Goal: Browse casually

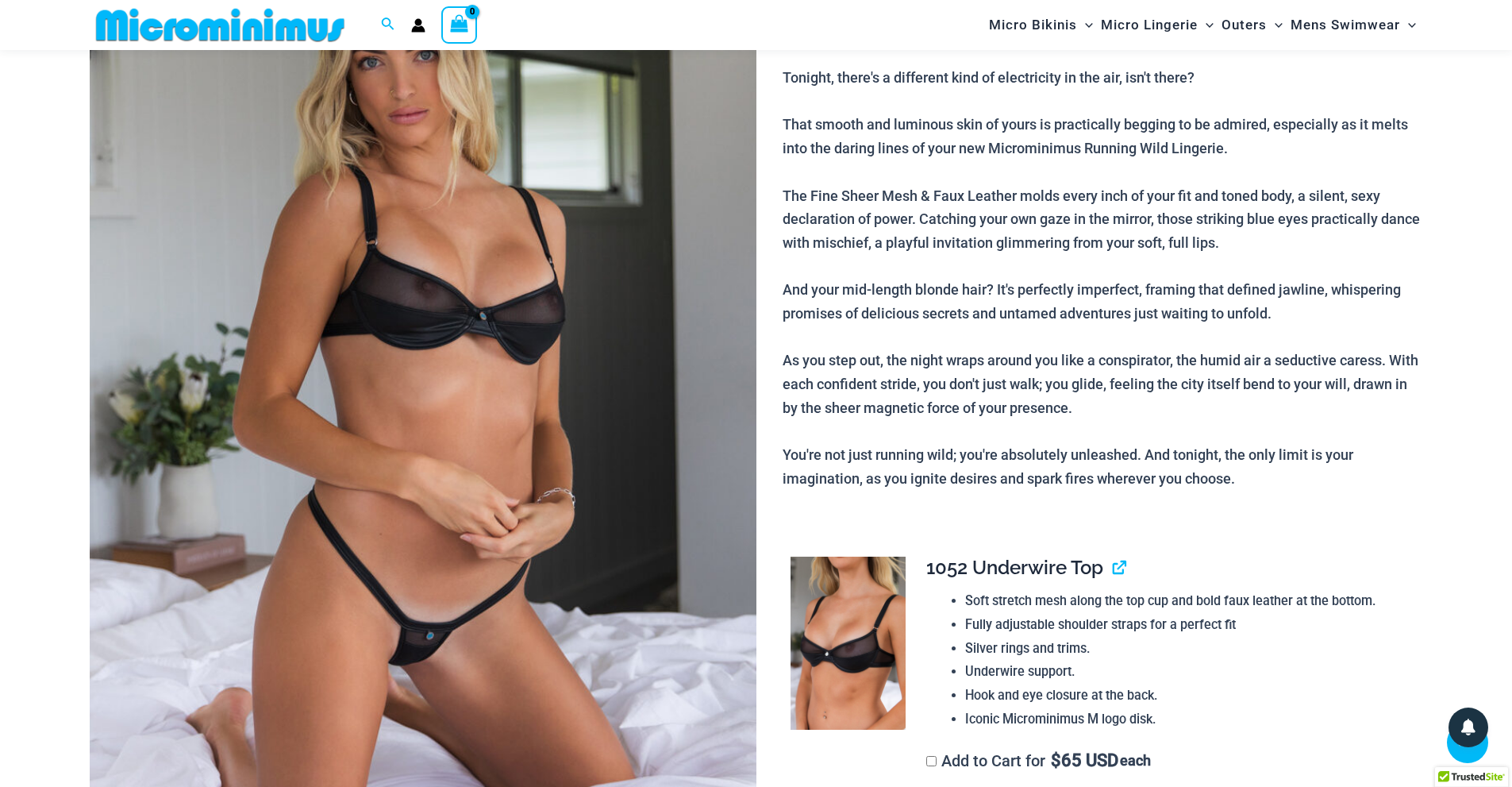
scroll to position [250, 0]
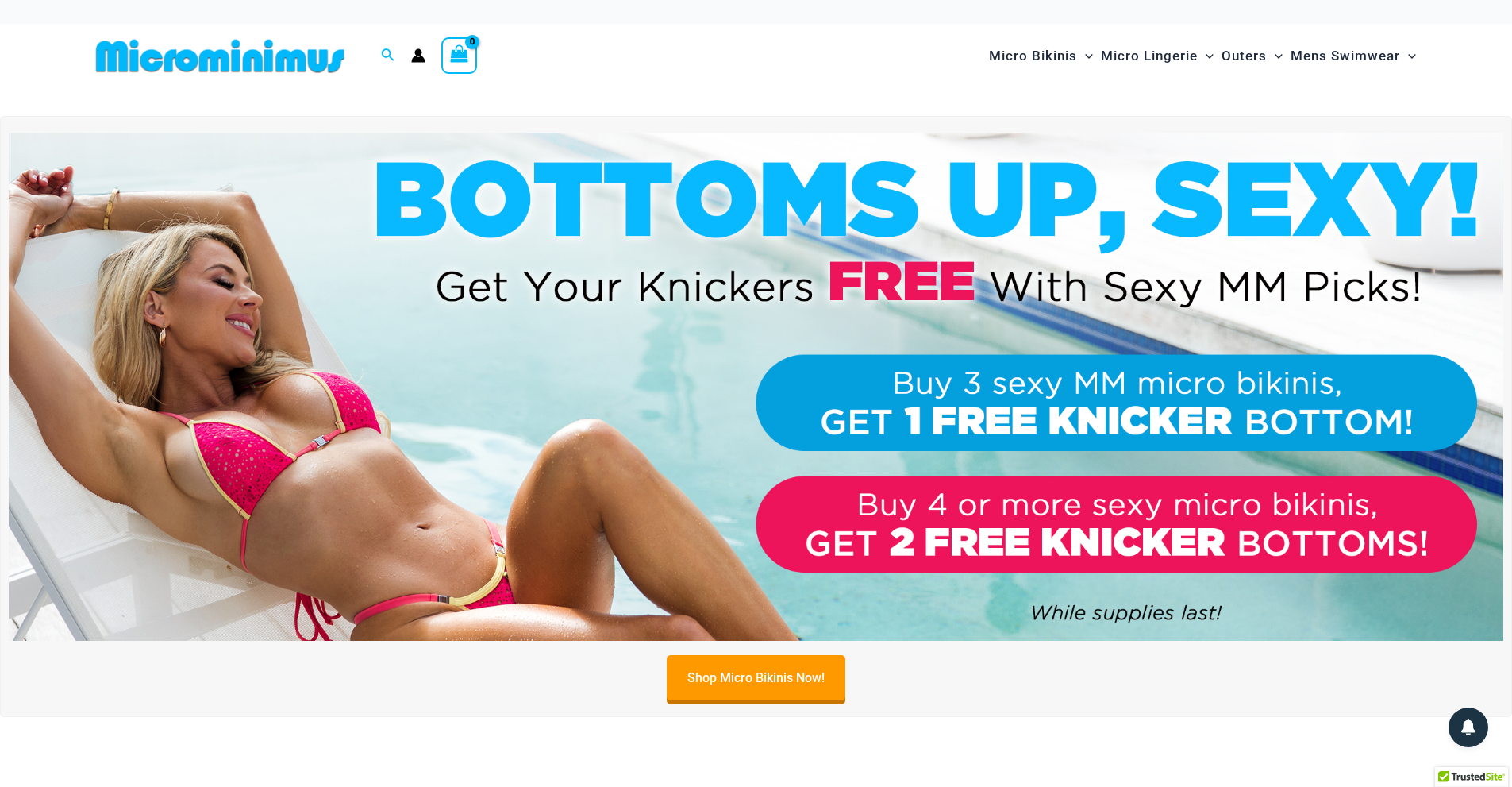
click at [791, 293] on img at bounding box center [756, 386] width 1495 height 508
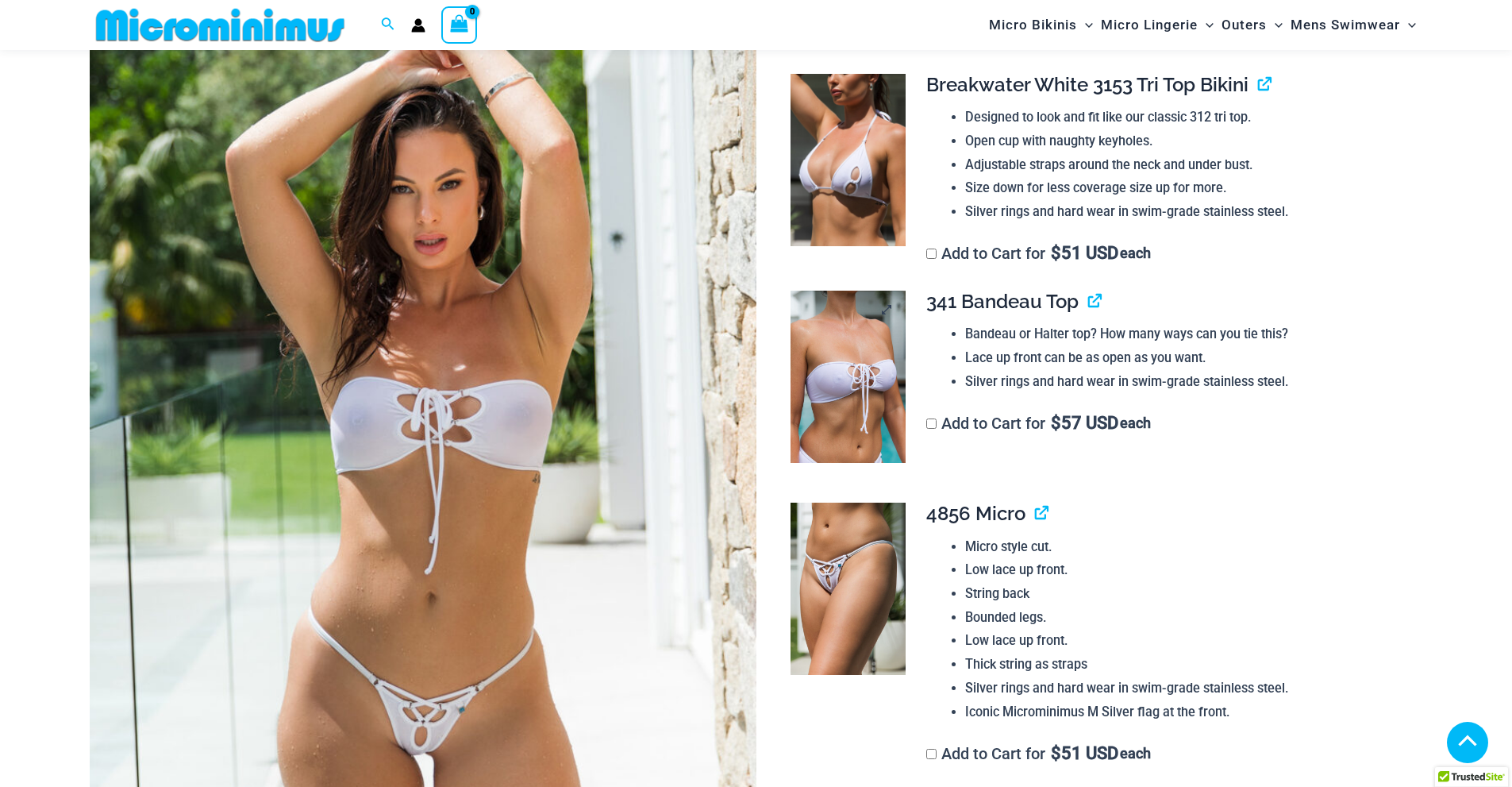
scroll to position [250, 0]
